Goal: Information Seeking & Learning: Learn about a topic

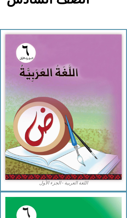
scroll to position [70, 0]
click at [43, 106] on img at bounding box center [63, 107] width 117 height 146
click at [41, 112] on img at bounding box center [63, 107] width 117 height 146
click at [47, 110] on img at bounding box center [63, 107] width 117 height 146
click at [39, 97] on img at bounding box center [63, 107] width 117 height 146
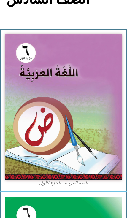
click at [37, 91] on img at bounding box center [63, 107] width 117 height 146
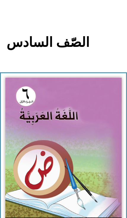
scroll to position [27, 0]
click at [43, 105] on img at bounding box center [63, 151] width 117 height 146
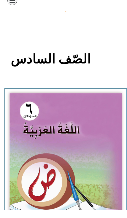
scroll to position [0, 0]
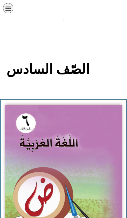
click at [64, 171] on img at bounding box center [63, 178] width 117 height 146
click at [65, 167] on img at bounding box center [63, 178] width 117 height 146
click at [71, 160] on img at bounding box center [63, 178] width 117 height 146
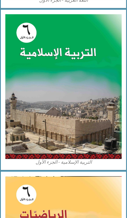
scroll to position [253, 0]
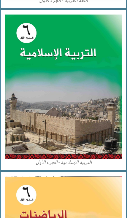
click at [81, 124] on img at bounding box center [63, 87] width 117 height 145
click at [86, 121] on img at bounding box center [63, 87] width 117 height 145
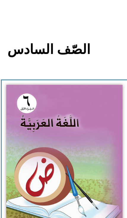
scroll to position [0, 0]
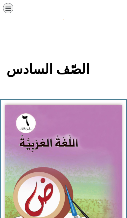
click at [9, 7] on icon "כפתור פתיחת תפריט" at bounding box center [8, 8] width 7 height 7
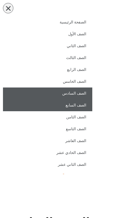
click at [85, 105] on link "الصف السابع" at bounding box center [47, 106] width 89 height 12
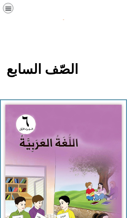
click at [75, 129] on img at bounding box center [63, 178] width 117 height 146
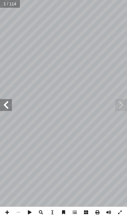
click at [7, 102] on span at bounding box center [6, 105] width 12 height 12
click at [121, 108] on span at bounding box center [121, 105] width 12 height 12
click at [121, 106] on span at bounding box center [121, 105] width 12 height 12
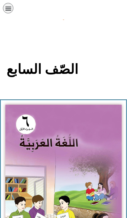
click at [9, 7] on icon "כפתור פתיחת תפריט" at bounding box center [8, 8] width 7 height 7
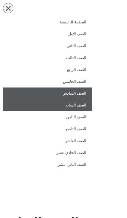
click at [66, 95] on link "الصف السادس" at bounding box center [47, 94] width 89 height 12
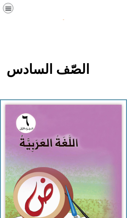
click at [50, 152] on img at bounding box center [63, 178] width 117 height 146
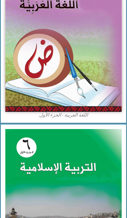
scroll to position [141, 0]
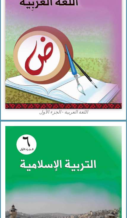
click at [26, 83] on img at bounding box center [63, 36] width 117 height 146
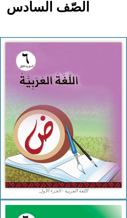
scroll to position [62, 0]
click at [35, 122] on img at bounding box center [63, 116] width 117 height 146
click at [25, 89] on img at bounding box center [63, 116] width 117 height 146
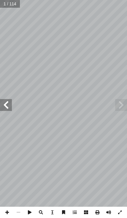
click at [9, 105] on span at bounding box center [6, 105] width 12 height 12
click at [116, 104] on span at bounding box center [121, 105] width 12 height 12
click at [118, 102] on span at bounding box center [121, 105] width 12 height 12
click at [11, 105] on span at bounding box center [6, 105] width 12 height 12
click at [11, 100] on span at bounding box center [6, 105] width 12 height 12
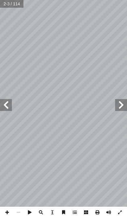
click at [116, 104] on span at bounding box center [121, 105] width 12 height 12
click at [124, 103] on span at bounding box center [121, 105] width 12 height 12
click at [119, 104] on span at bounding box center [121, 105] width 12 height 12
click at [118, 104] on span at bounding box center [121, 105] width 12 height 12
click at [119, 103] on span at bounding box center [121, 105] width 12 height 12
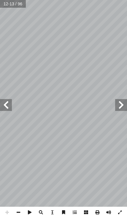
click at [116, 106] on span at bounding box center [121, 105] width 12 height 12
click at [117, 106] on span at bounding box center [121, 105] width 12 height 12
click at [116, 105] on span at bounding box center [121, 105] width 12 height 12
click at [118, 104] on span at bounding box center [121, 105] width 12 height 12
click at [117, 103] on span at bounding box center [121, 105] width 12 height 12
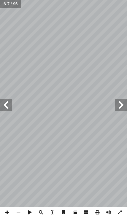
click at [118, 102] on span at bounding box center [121, 105] width 12 height 12
click at [121, 101] on span at bounding box center [121, 105] width 12 height 12
click at [117, 107] on span at bounding box center [121, 105] width 12 height 12
click at [118, 107] on span at bounding box center [121, 105] width 12 height 12
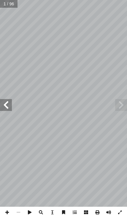
click at [121, 109] on span at bounding box center [121, 105] width 12 height 12
click at [122, 103] on span at bounding box center [121, 105] width 12 height 12
click at [123, 102] on span at bounding box center [121, 105] width 12 height 12
click at [9, 106] on span at bounding box center [6, 105] width 12 height 12
click at [8, 104] on span at bounding box center [6, 105] width 12 height 12
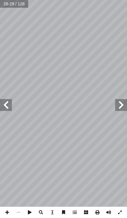
click at [9, 100] on span at bounding box center [6, 105] width 12 height 12
click at [10, 102] on span at bounding box center [6, 105] width 12 height 12
click at [117, 106] on span at bounding box center [121, 105] width 12 height 12
click at [118, 104] on span at bounding box center [121, 105] width 12 height 12
click at [117, 106] on span at bounding box center [121, 105] width 12 height 12
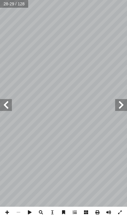
click at [118, 105] on span at bounding box center [121, 105] width 12 height 12
click at [8, 106] on span at bounding box center [6, 105] width 12 height 12
click at [7, 101] on span at bounding box center [6, 105] width 12 height 12
click at [8, 106] on span at bounding box center [6, 105] width 12 height 12
click at [125, 102] on span at bounding box center [121, 105] width 12 height 12
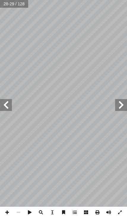
click at [123, 102] on span at bounding box center [121, 105] width 12 height 12
click at [123, 103] on span at bounding box center [121, 105] width 12 height 12
click at [123, 104] on span at bounding box center [121, 105] width 12 height 12
click at [121, 105] on span at bounding box center [121, 105] width 12 height 12
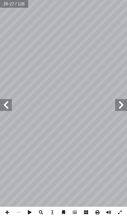
click at [120, 105] on span at bounding box center [121, 105] width 12 height 12
click at [119, 106] on span at bounding box center [121, 105] width 12 height 12
click at [123, 104] on span at bounding box center [121, 105] width 12 height 12
click at [122, 104] on span at bounding box center [121, 105] width 12 height 12
click at [123, 107] on span at bounding box center [121, 105] width 12 height 12
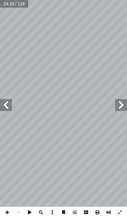
click at [126, 103] on span at bounding box center [121, 105] width 12 height 12
click at [122, 103] on span at bounding box center [121, 105] width 12 height 12
click at [125, 102] on span at bounding box center [121, 105] width 12 height 12
click at [122, 104] on span at bounding box center [121, 105] width 12 height 12
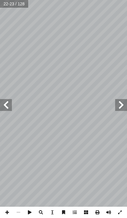
click at [123, 105] on span at bounding box center [121, 105] width 12 height 12
click at [124, 104] on span at bounding box center [121, 105] width 12 height 12
click at [121, 106] on span at bounding box center [121, 105] width 12 height 12
click at [122, 108] on span at bounding box center [121, 105] width 12 height 12
click at [123, 106] on span at bounding box center [121, 105] width 12 height 12
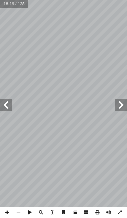
click at [123, 108] on span at bounding box center [121, 105] width 12 height 12
click at [126, 104] on span at bounding box center [121, 105] width 12 height 12
click at [123, 106] on span at bounding box center [121, 105] width 12 height 12
click at [124, 107] on span at bounding box center [121, 105] width 12 height 12
click at [123, 107] on span at bounding box center [121, 105] width 12 height 12
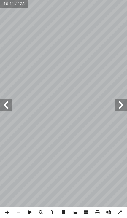
click at [123, 106] on span at bounding box center [121, 105] width 12 height 12
click at [122, 108] on span at bounding box center [121, 105] width 12 height 12
click at [123, 108] on span at bounding box center [121, 105] width 12 height 12
click at [119, 110] on span at bounding box center [121, 105] width 12 height 12
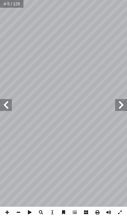
click at [8, 106] on span at bounding box center [6, 105] width 12 height 12
click at [11, 2] on input "text" at bounding box center [12, 4] width 24 height 8
click at [4, 103] on span at bounding box center [6, 105] width 12 height 12
click at [5, 106] on span at bounding box center [6, 105] width 12 height 12
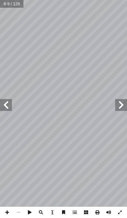
click at [4, 106] on span at bounding box center [6, 105] width 12 height 12
click at [4, 107] on span at bounding box center [6, 105] width 12 height 12
click at [4, 104] on span at bounding box center [6, 105] width 12 height 12
click at [6, 100] on span at bounding box center [6, 105] width 12 height 12
click at [7, 100] on span at bounding box center [6, 105] width 12 height 12
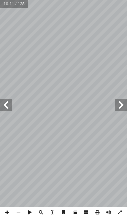
click at [10, 103] on span at bounding box center [6, 105] width 12 height 12
click at [7, 105] on span at bounding box center [6, 105] width 12 height 12
click at [7, 103] on span at bounding box center [6, 105] width 12 height 12
click at [11, 104] on span at bounding box center [6, 105] width 12 height 12
click at [10, 104] on span at bounding box center [6, 105] width 12 height 12
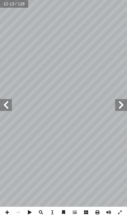
click at [10, 103] on span at bounding box center [6, 105] width 12 height 12
click at [10, 102] on span at bounding box center [6, 105] width 12 height 12
click at [10, 100] on span at bounding box center [6, 105] width 12 height 12
click at [10, 99] on span at bounding box center [6, 105] width 12 height 12
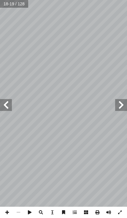
click at [7, 100] on span at bounding box center [6, 105] width 12 height 12
click at [3, 105] on span at bounding box center [6, 105] width 12 height 12
click at [10, 103] on span at bounding box center [6, 105] width 12 height 12
click at [11, 103] on span at bounding box center [6, 105] width 12 height 12
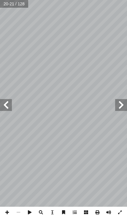
click at [11, 105] on span at bounding box center [6, 105] width 12 height 12
click at [12, 103] on span at bounding box center [6, 105] width 12 height 12
click at [11, 102] on span at bounding box center [6, 105] width 12 height 12
click at [122, 104] on span at bounding box center [121, 105] width 12 height 12
